Goal: Find specific page/section: Find specific page/section

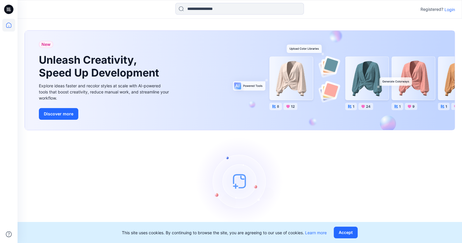
click at [13, 8] on icon at bounding box center [8, 9] width 9 height 9
click at [11, 26] on icon at bounding box center [8, 24] width 5 height 5
click at [11, 13] on icon at bounding box center [8, 9] width 9 height 9
click at [451, 9] on p "Login" at bounding box center [449, 9] width 11 height 6
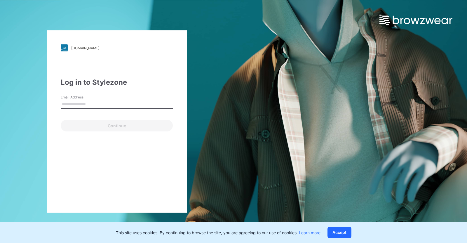
type input "**********"
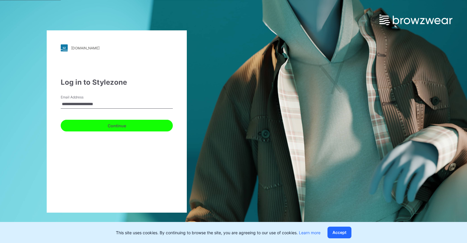
click at [123, 125] on button "Continue" at bounding box center [117, 126] width 112 height 12
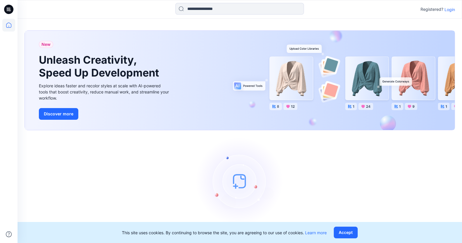
click at [447, 8] on p "Login" at bounding box center [449, 9] width 11 height 6
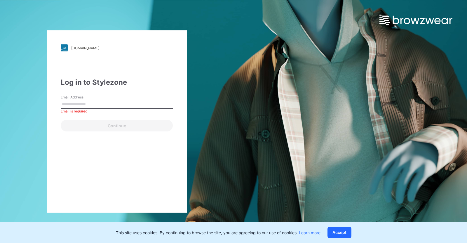
click at [85, 101] on input "Email Address" at bounding box center [117, 104] width 112 height 9
paste input "**********"
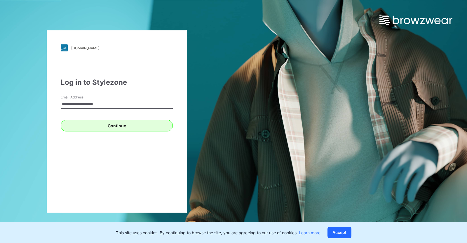
type input "**********"
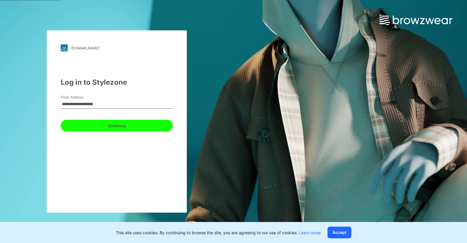
click at [86, 127] on button "Continue" at bounding box center [117, 126] width 112 height 12
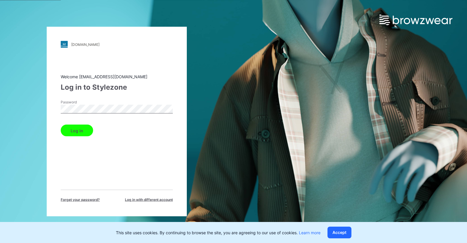
click at [75, 129] on button "Log in" at bounding box center [77, 131] width 32 height 12
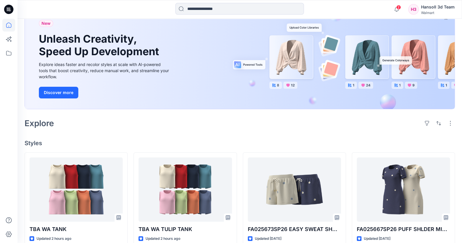
scroll to position [73, 0]
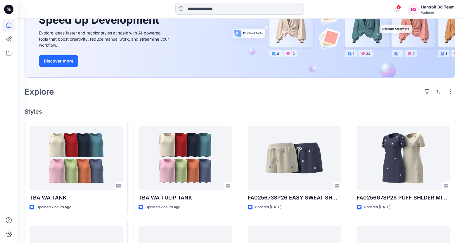
click at [12, 6] on icon at bounding box center [8, 9] width 9 height 9
click at [8, 26] on icon at bounding box center [8, 25] width 13 height 13
click at [11, 7] on icon at bounding box center [8, 9] width 9 height 9
click at [10, 52] on icon at bounding box center [8, 53] width 5 height 5
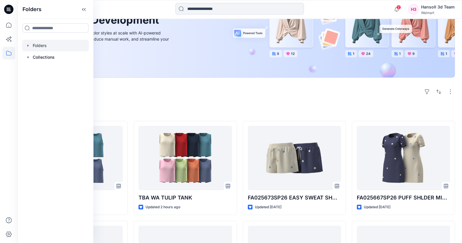
click at [26, 48] on icon "button" at bounding box center [28, 45] width 5 height 5
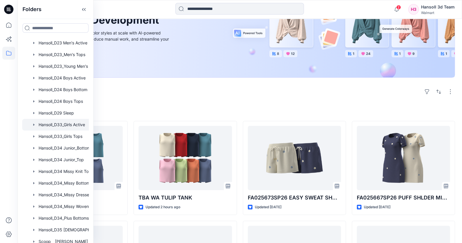
click at [68, 126] on div at bounding box center [63, 125] width 82 height 12
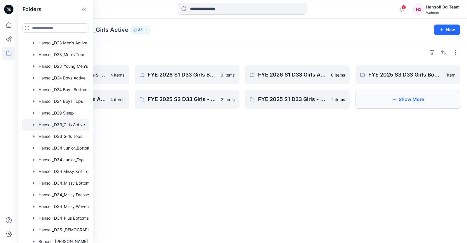
click at [390, 103] on button "Show More" at bounding box center [408, 99] width 105 height 19
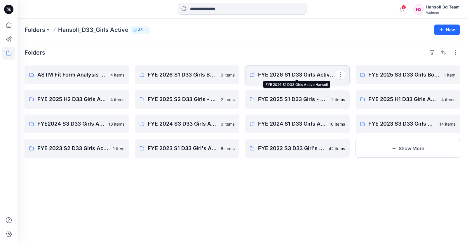
click at [310, 74] on p "FYE 2026 S1 D33 Girls Active Hansoll" at bounding box center [297, 75] width 78 height 8
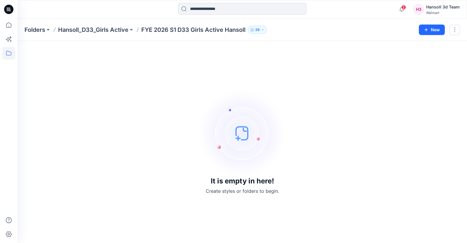
click at [183, 93] on div "It is empty in here! Create styles or folders to begin." at bounding box center [243, 142] width 436 height 188
click at [12, 55] on icon at bounding box center [8, 53] width 13 height 13
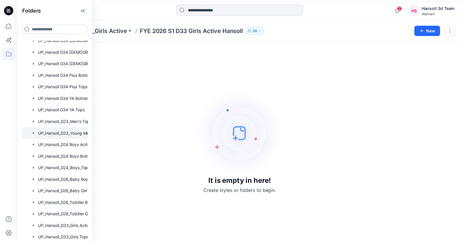
scroll to position [730, 0]
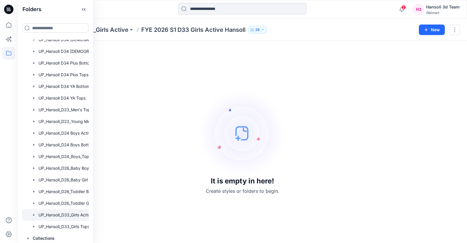
click at [72, 213] on div at bounding box center [66, 215] width 88 height 12
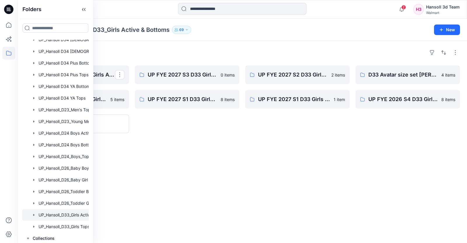
click at [116, 138] on div "Folders UP FYE 2027 S4 D33 Girls Active Hansoll UP FYE 2027 S2 D33 Girls Active…" at bounding box center [243, 142] width 450 height 202
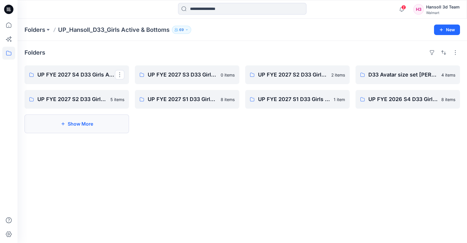
click at [107, 124] on button "Show More" at bounding box center [77, 123] width 105 height 19
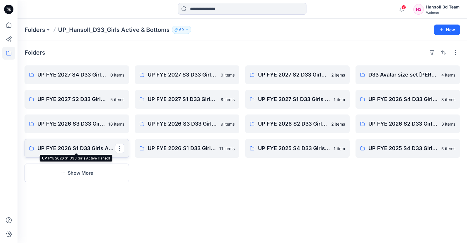
click at [79, 145] on p "UP FYE 2026 S1 D33 Girls Active Hansoll" at bounding box center [76, 148] width 78 height 8
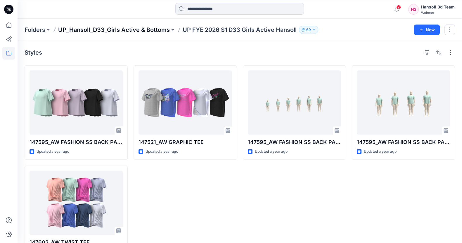
click at [124, 31] on p "UP_Hansoll_D33_Girls Active & Bottoms" at bounding box center [114, 30] width 112 height 8
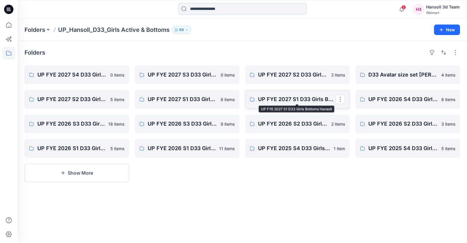
click at [280, 100] on p "UP FYE 2027 S1 D33 Girls Bottoms Hansoll" at bounding box center [297, 99] width 78 height 8
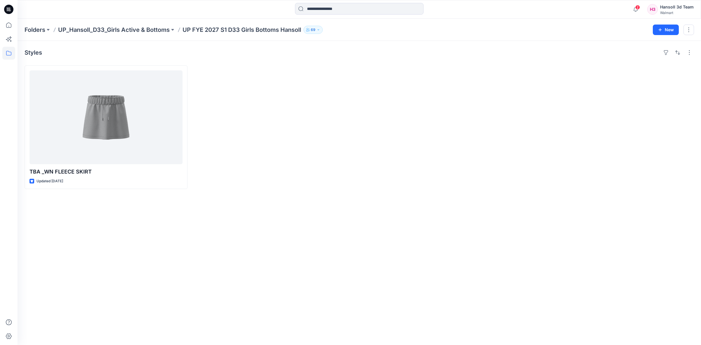
click at [129, 32] on p "UP_Hansoll_D33_Girls Active & Bottoms" at bounding box center [114, 30] width 112 height 8
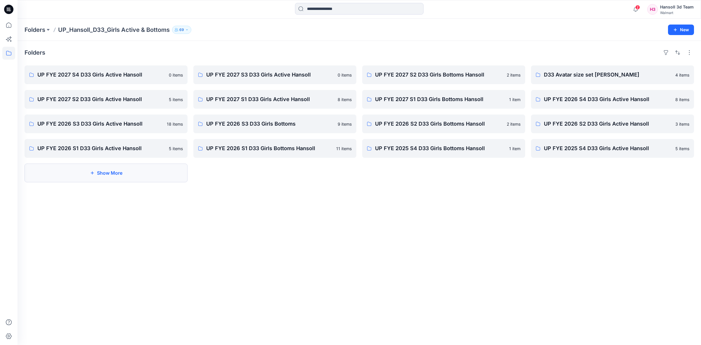
click at [122, 171] on button "Show More" at bounding box center [106, 173] width 163 height 19
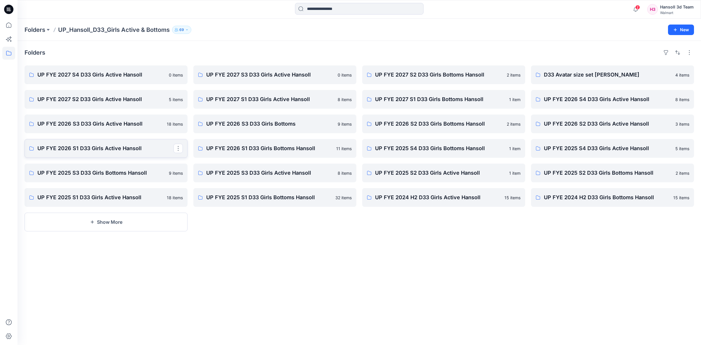
click at [145, 151] on p "UP FYE 2026 S1 D33 Girls Active Hansoll" at bounding box center [105, 148] width 136 height 8
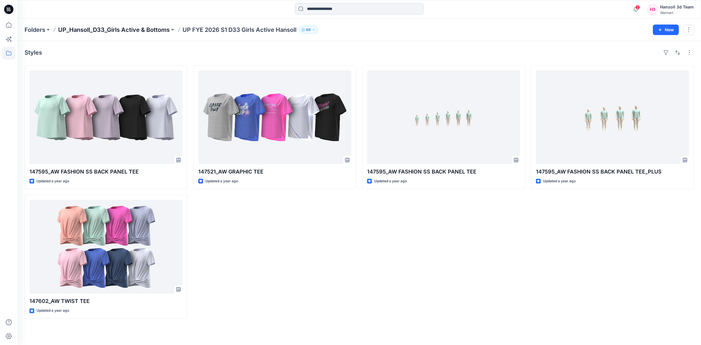
click at [132, 28] on p "UP_Hansoll_D33_Girls Active & Bottoms" at bounding box center [114, 30] width 112 height 8
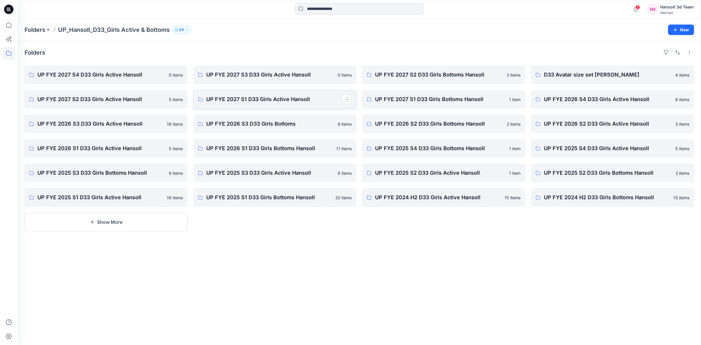
click at [295, 107] on link "UP FYE 2027 S1 D33 Girls Active Hansoll" at bounding box center [274, 99] width 163 height 19
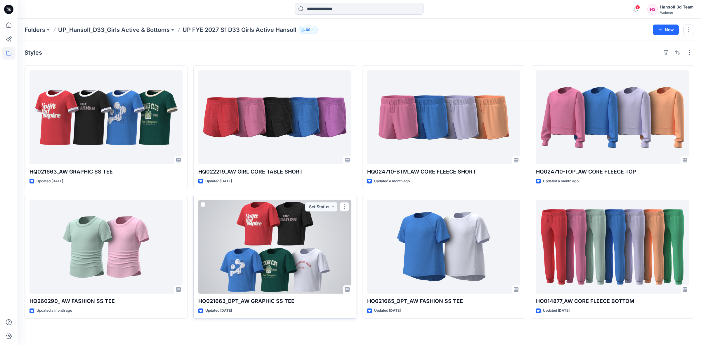
click at [300, 243] on div at bounding box center [274, 247] width 153 height 94
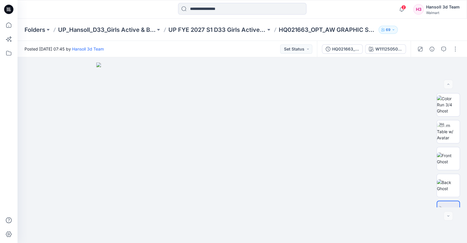
drag, startPoint x: 335, startPoint y: 30, endPoint x: 331, endPoint y: 4, distance: 26.5
click at [331, 4] on div at bounding box center [242, 9] width 225 height 13
click at [203, 27] on p "UP FYE 2027 S1 D33 Girls Active Hansoll" at bounding box center [218, 30] width 98 height 8
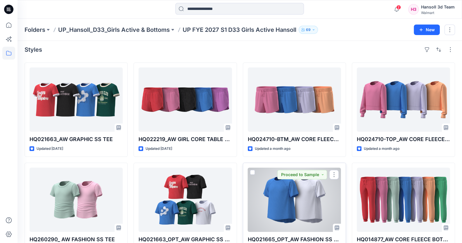
scroll to position [23, 0]
